Goal: Information Seeking & Learning: Learn about a topic

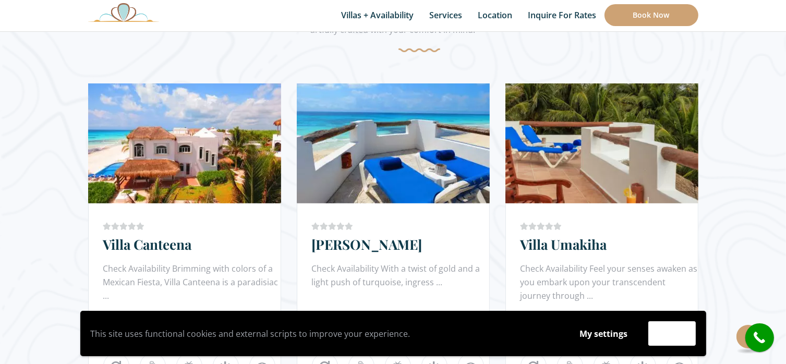
scroll to position [626, 0]
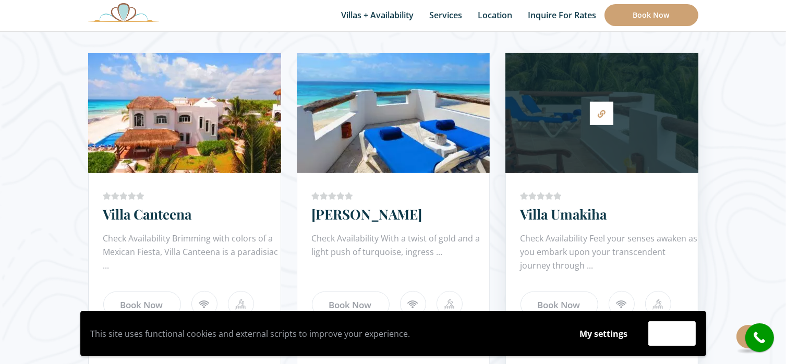
click at [617, 124] on div at bounding box center [601, 112] width 193 height 109
click at [596, 118] on link at bounding box center [601, 113] width 23 height 23
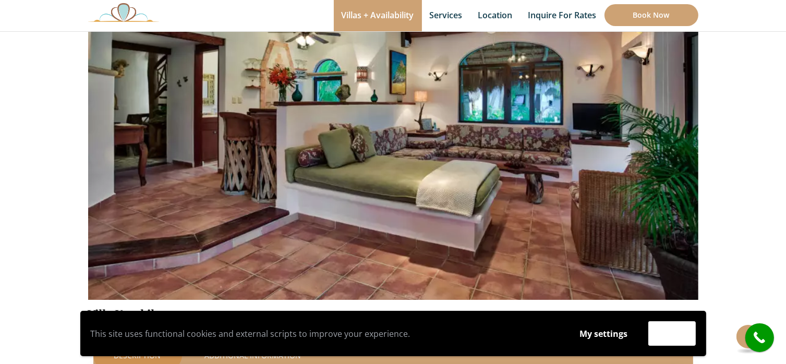
scroll to position [162, 0]
